Goal: Information Seeking & Learning: Learn about a topic

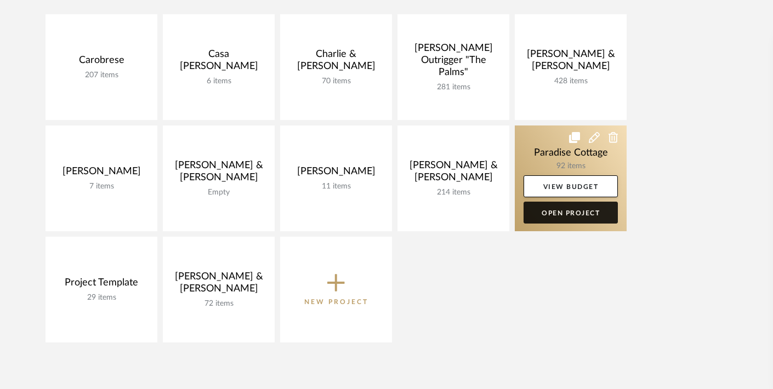
click at [541, 216] on link "Open Project" at bounding box center [571, 213] width 94 height 22
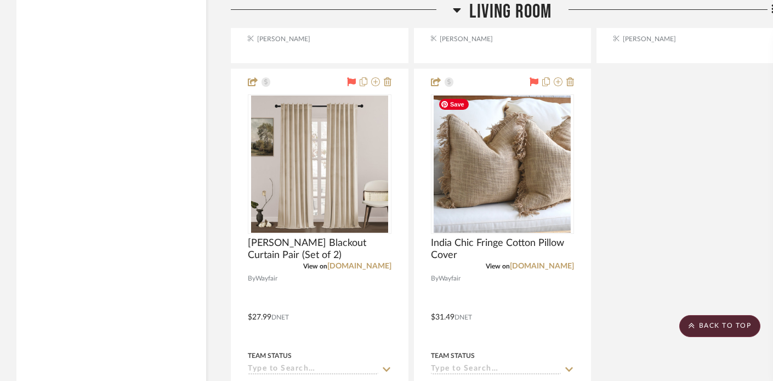
scroll to position [2262, 0]
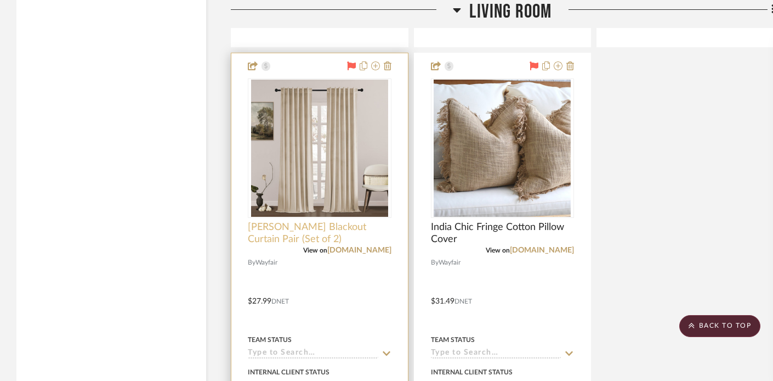
click at [265, 228] on span "[PERSON_NAME] Blackout Curtain Pair (Set of 2)" at bounding box center [320, 233] width 144 height 24
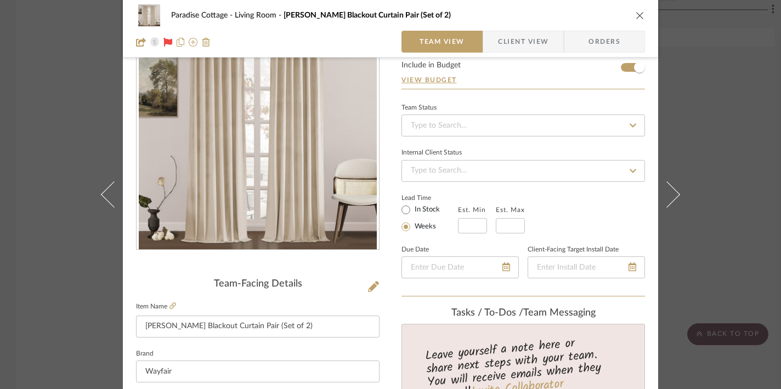
scroll to position [65, 0]
click at [170, 304] on icon at bounding box center [173, 305] width 7 height 7
click at [637, 16] on icon "close" at bounding box center [640, 15] width 9 height 9
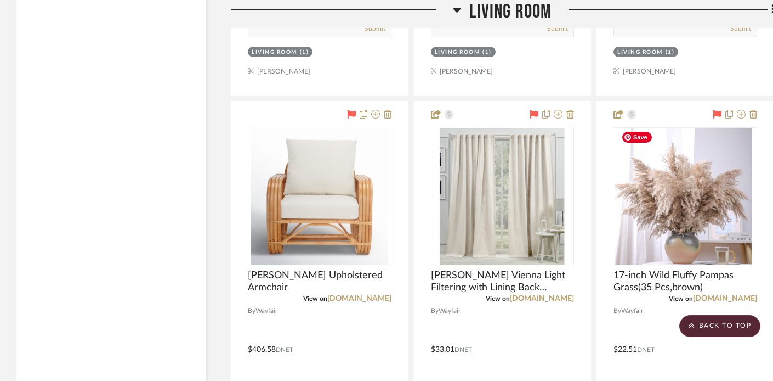
scroll to position [1722, 0]
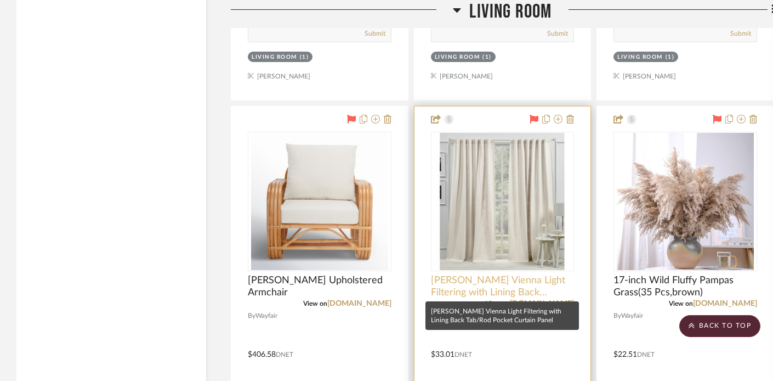
click at [475, 284] on span "[PERSON_NAME] Vienna Light Filtering with Lining Back Tab/Rod Pocket Curtain Pa…" at bounding box center [503, 286] width 144 height 24
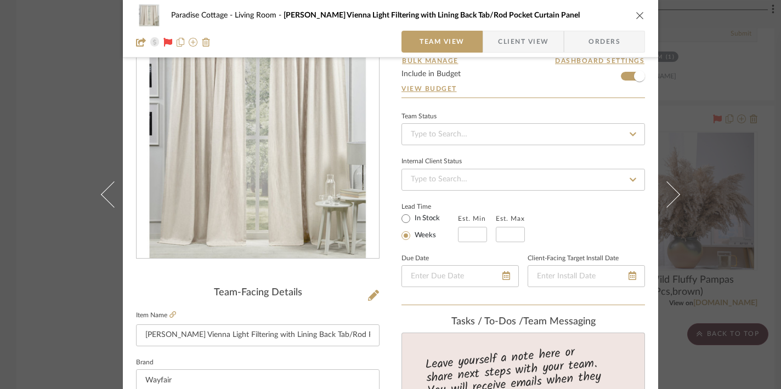
scroll to position [81, 0]
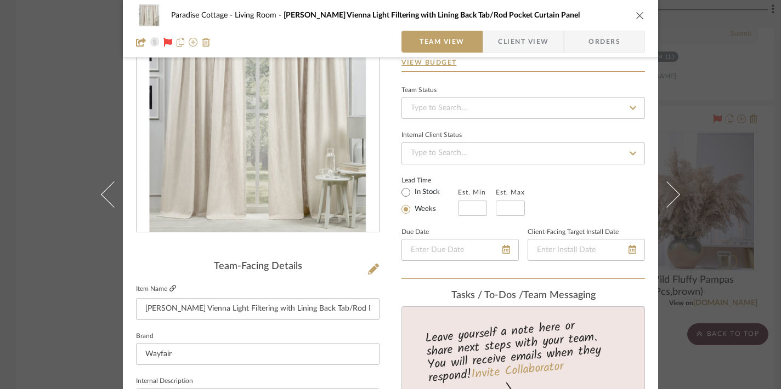
click at [170, 288] on icon at bounding box center [173, 288] width 7 height 7
click at [636, 14] on icon "close" at bounding box center [640, 15] width 9 height 9
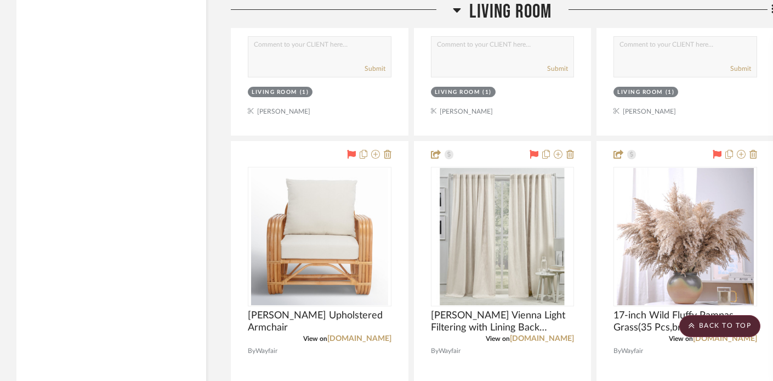
scroll to position [1714, 0]
